Goal: Navigation & Orientation: Understand site structure

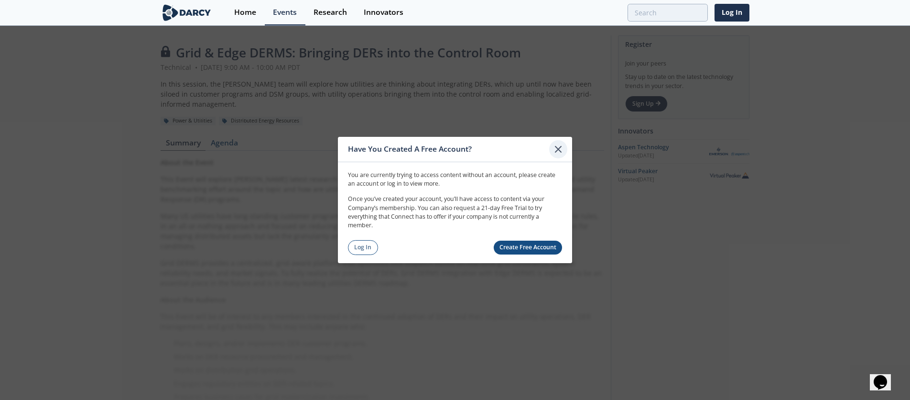
click at [556, 152] on icon at bounding box center [558, 148] width 11 height 11
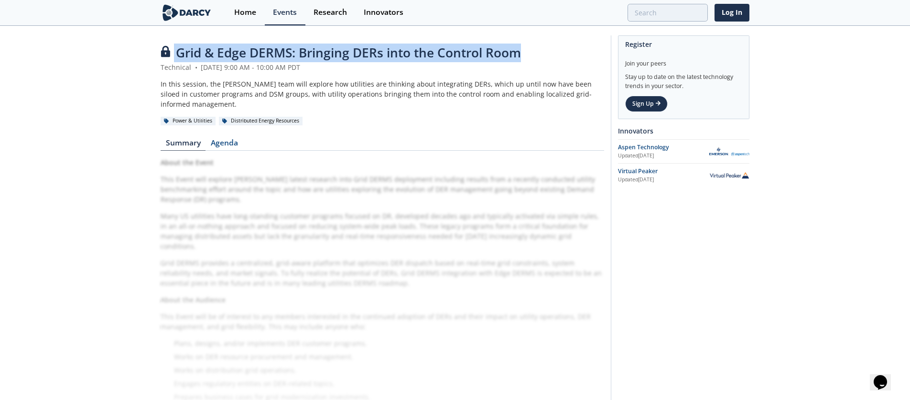
drag, startPoint x: 523, startPoint y: 55, endPoint x: 172, endPoint y: 48, distance: 350.9
click at [172, 48] on div "Grid & Edge DERMS: Bringing DERs into the Control Room" at bounding box center [383, 52] width 444 height 19
copy div "Grid & Edge DERMS: Bringing DERs into the Control Room"
click at [194, 6] on img at bounding box center [187, 12] width 52 height 17
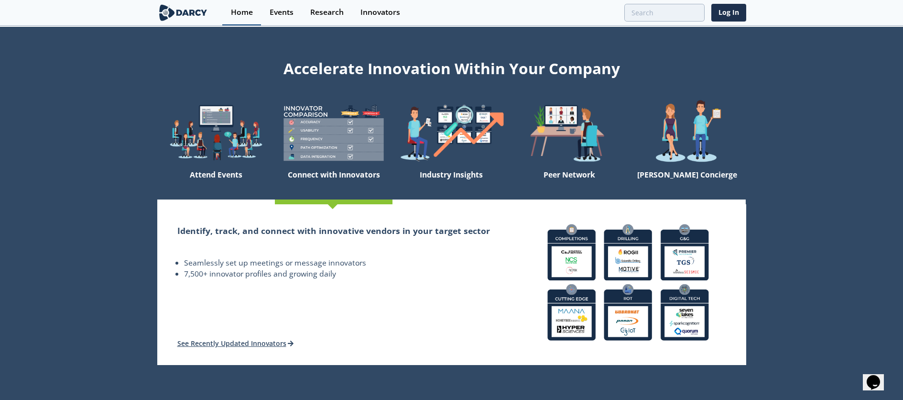
click at [241, 9] on div "Home" at bounding box center [242, 13] width 22 height 8
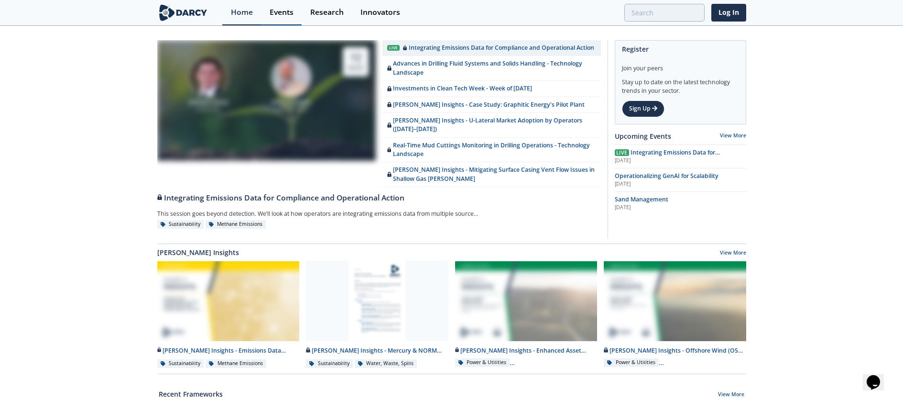
click at [281, 14] on div "Events" at bounding box center [282, 13] width 24 height 8
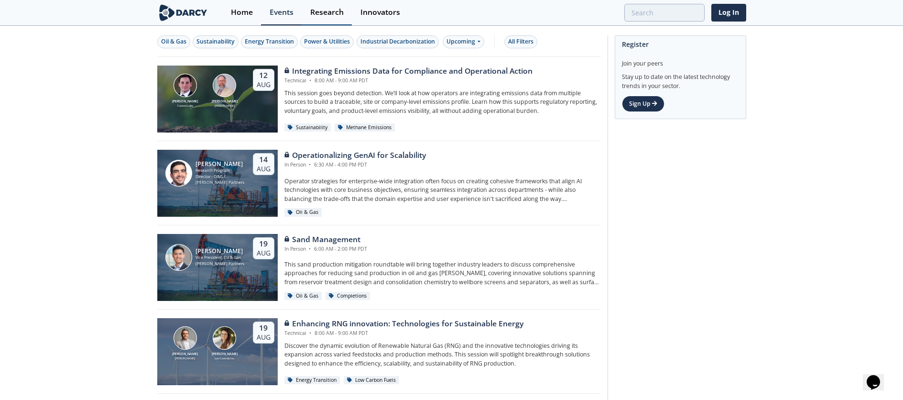
click at [329, 14] on div "Research" at bounding box center [326, 13] width 33 height 8
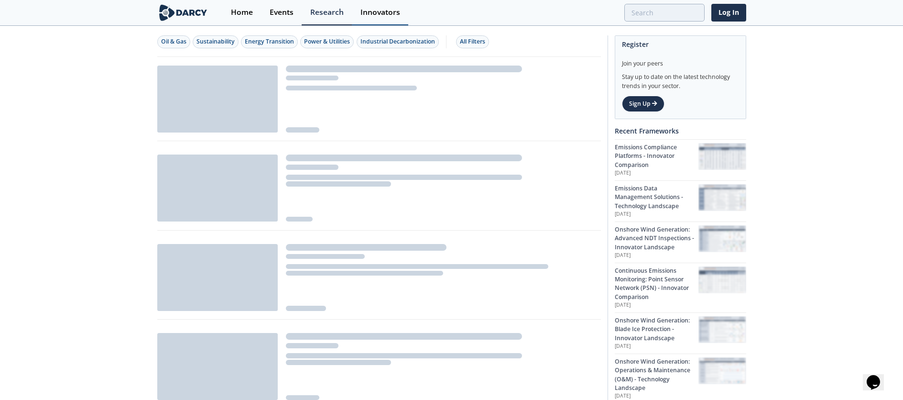
click at [366, 11] on div "Innovators" at bounding box center [380, 13] width 40 height 8
